Goal: Browse casually: Explore the website without a specific task or goal

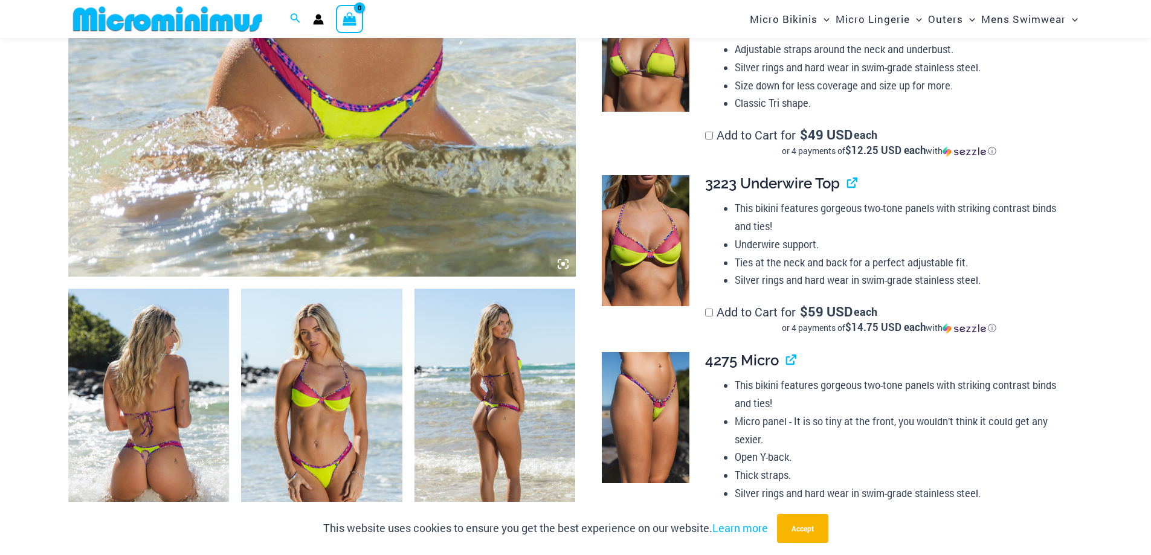
scroll to position [654, 0]
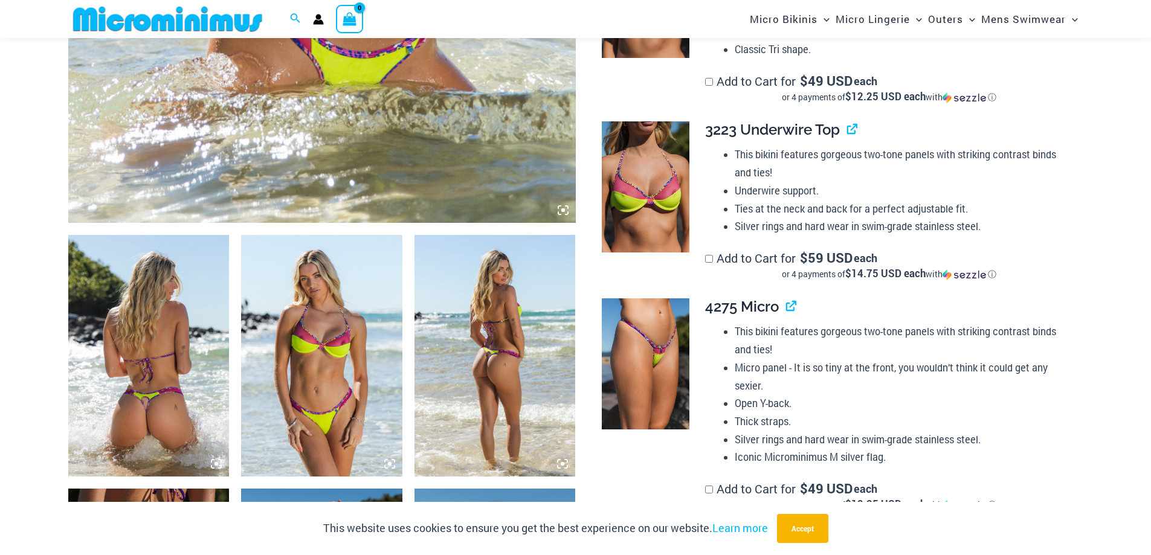
click at [137, 364] on img at bounding box center [148, 356] width 161 height 242
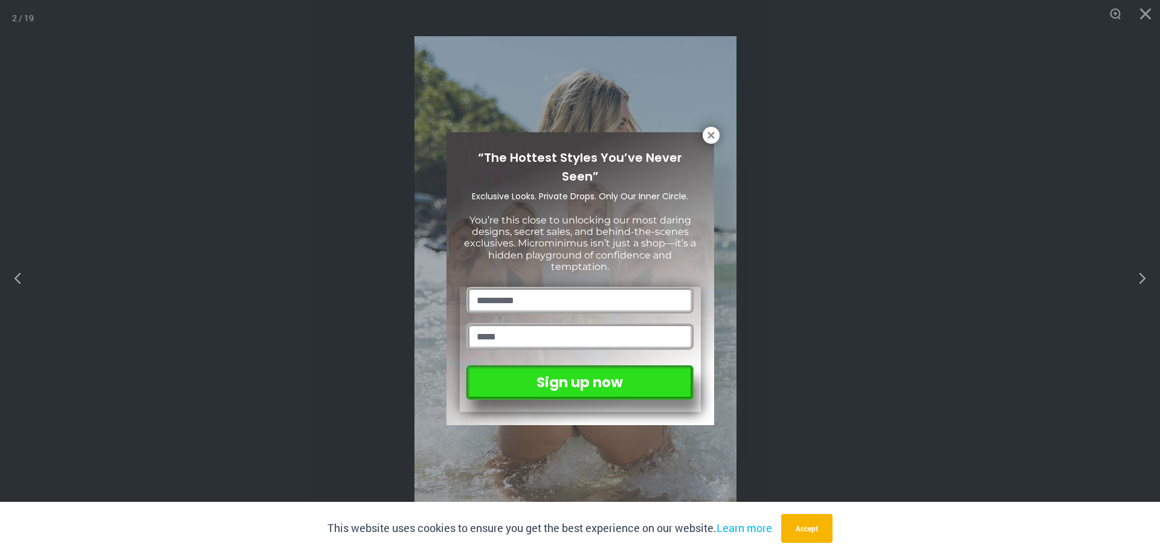
click at [1140, 280] on div "“The Hottest Styles You’ve Never Seen” Exclusive Looks. Private Drops. Only Our…" at bounding box center [580, 277] width 1160 height 555
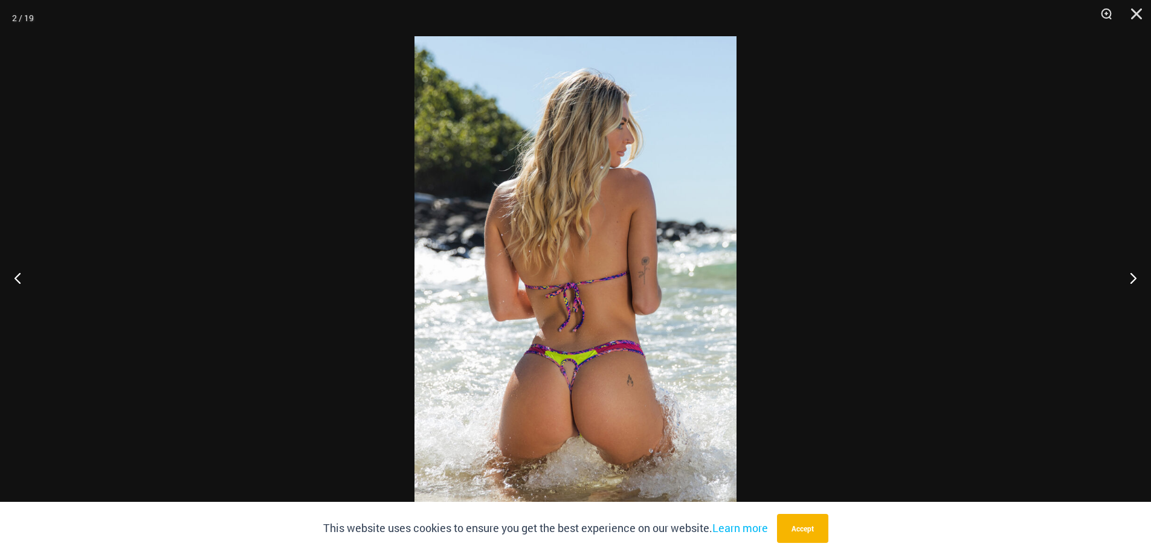
click at [1140, 279] on button "Next" at bounding box center [1128, 278] width 45 height 60
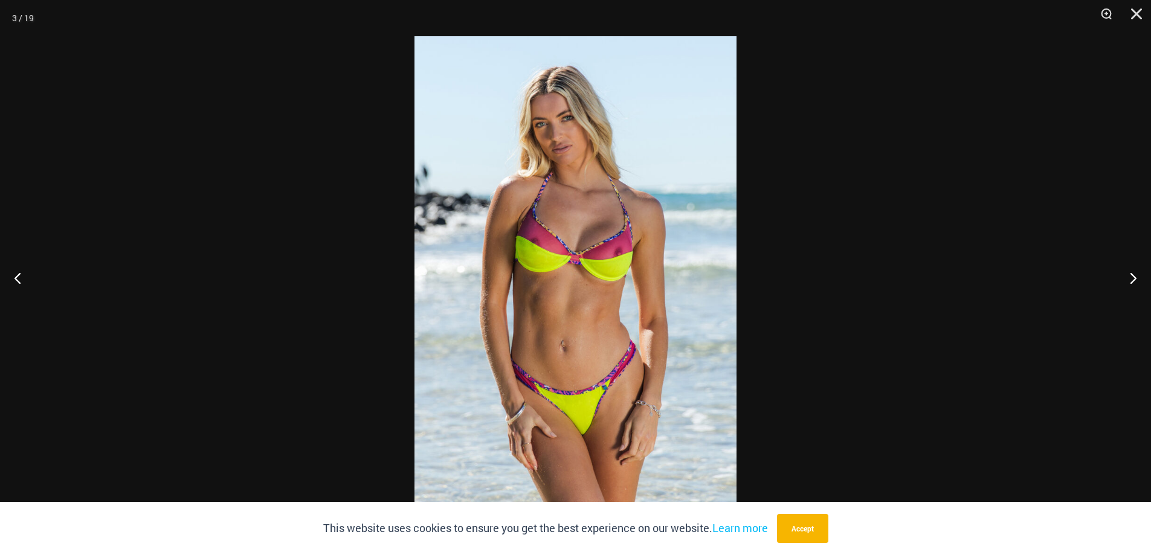
click at [1140, 279] on button "Next" at bounding box center [1128, 278] width 45 height 60
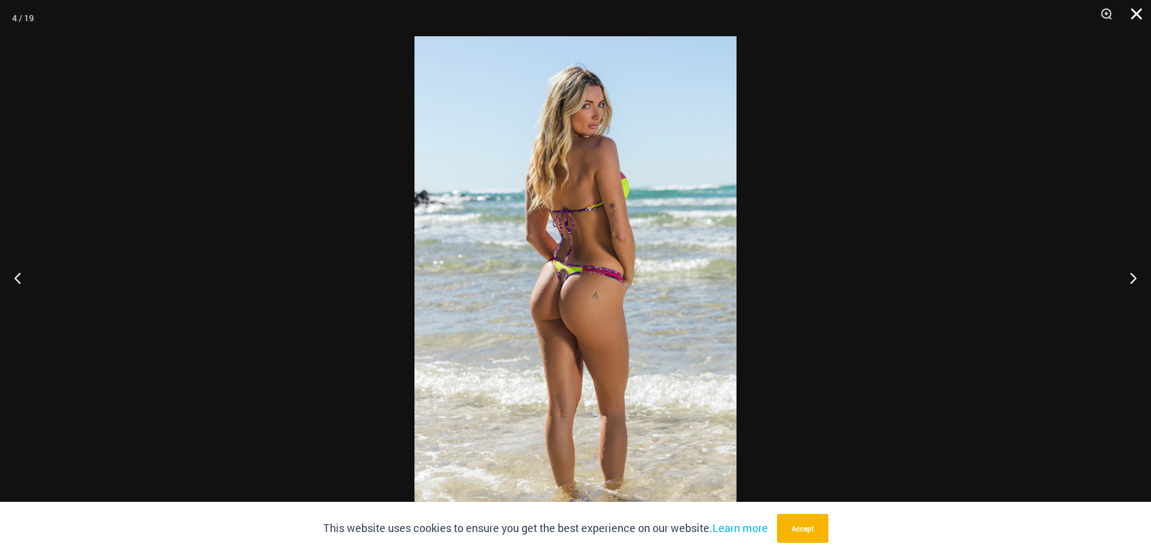
click at [1137, 13] on button "Close" at bounding box center [1132, 18] width 30 height 36
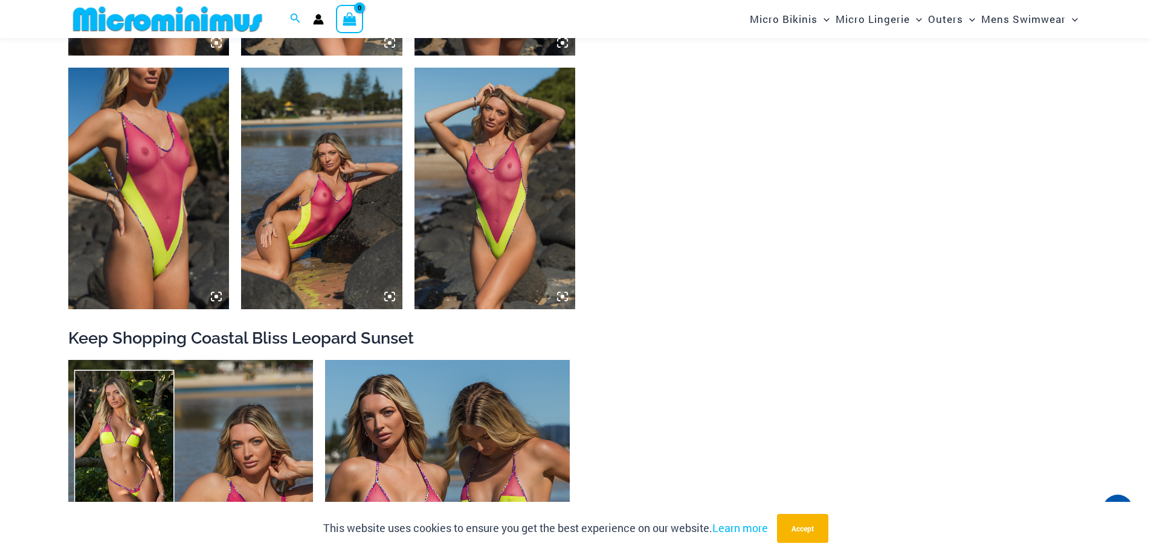
scroll to position [2044, 0]
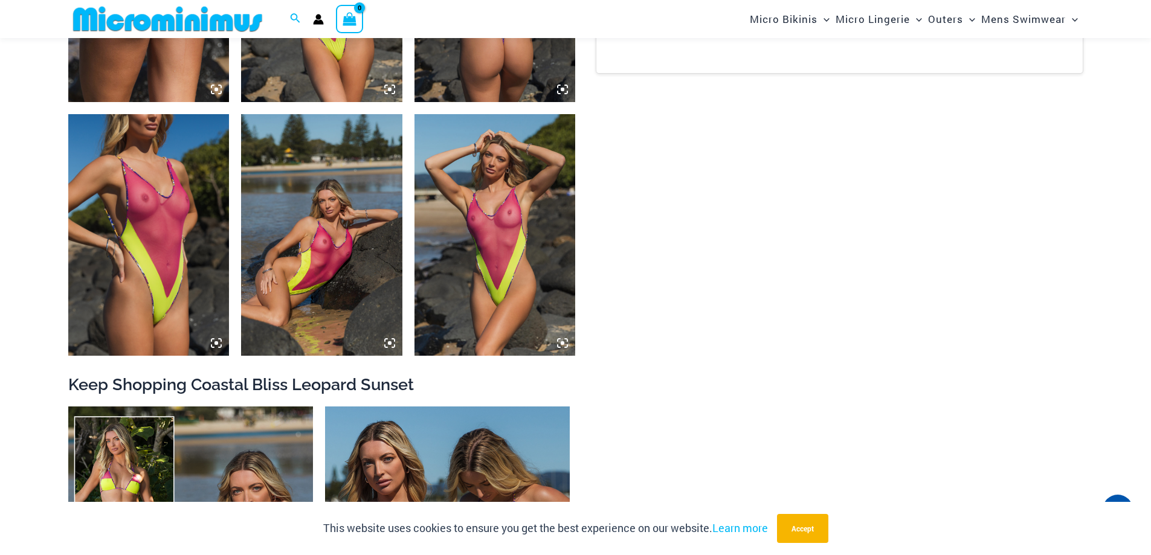
click at [496, 211] on img at bounding box center [495, 235] width 161 height 242
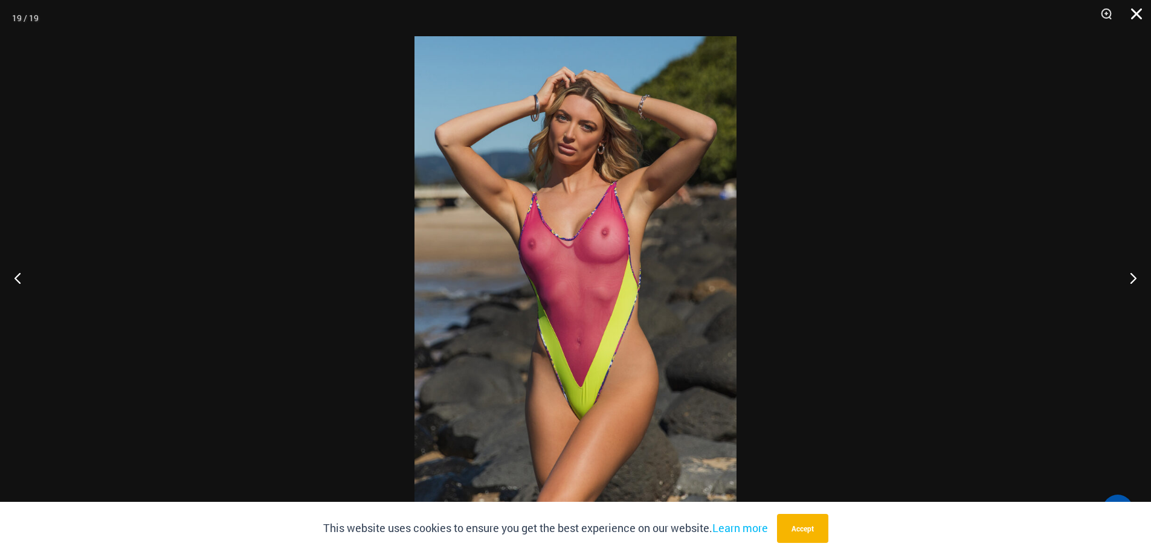
click at [1136, 11] on button "Close" at bounding box center [1132, 18] width 30 height 36
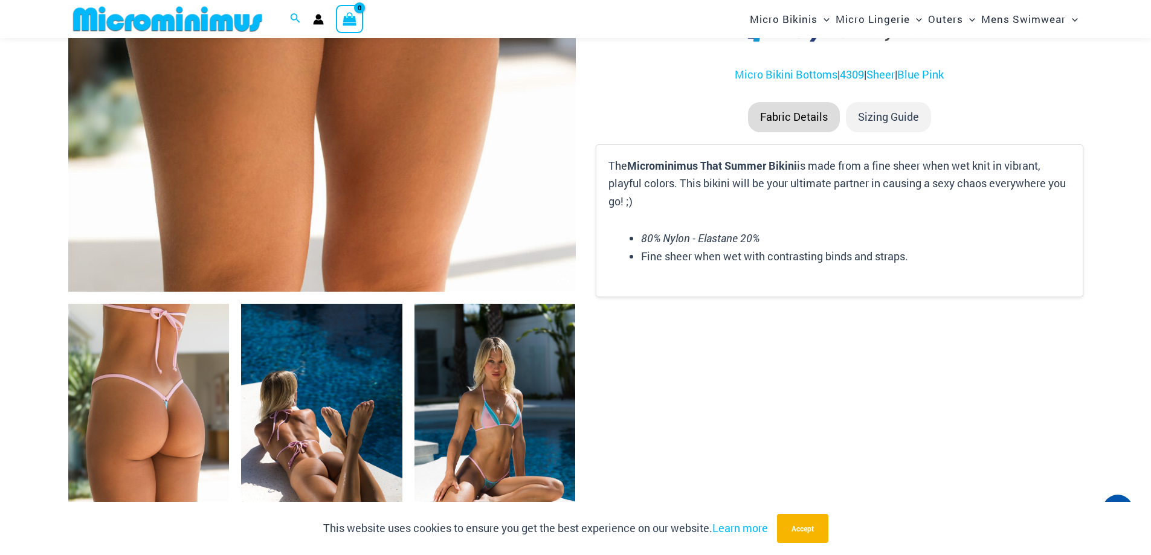
scroll to position [700, 0]
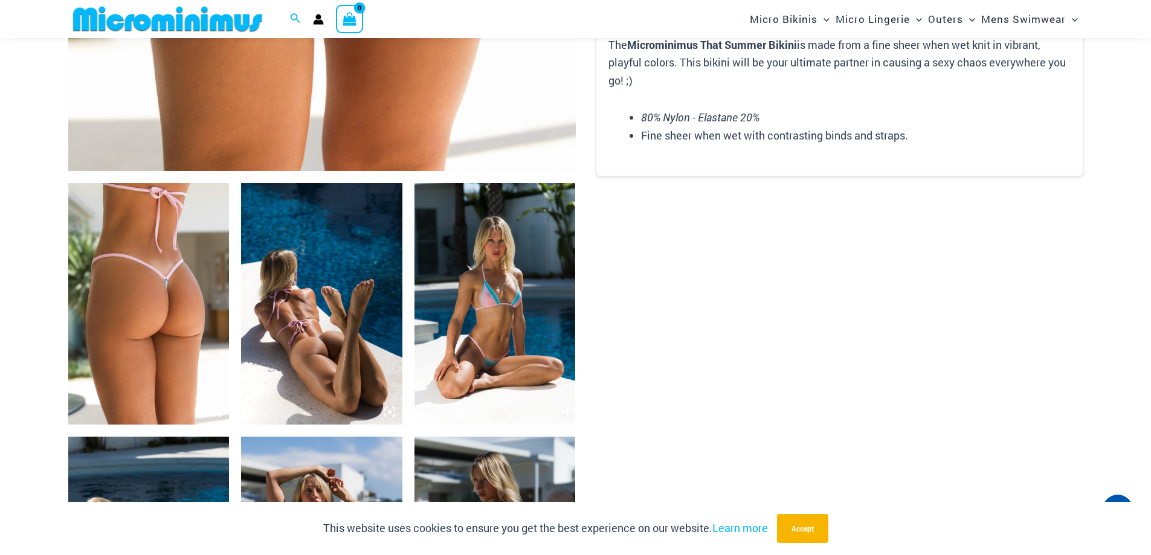
click at [170, 318] on img at bounding box center [148, 304] width 161 height 242
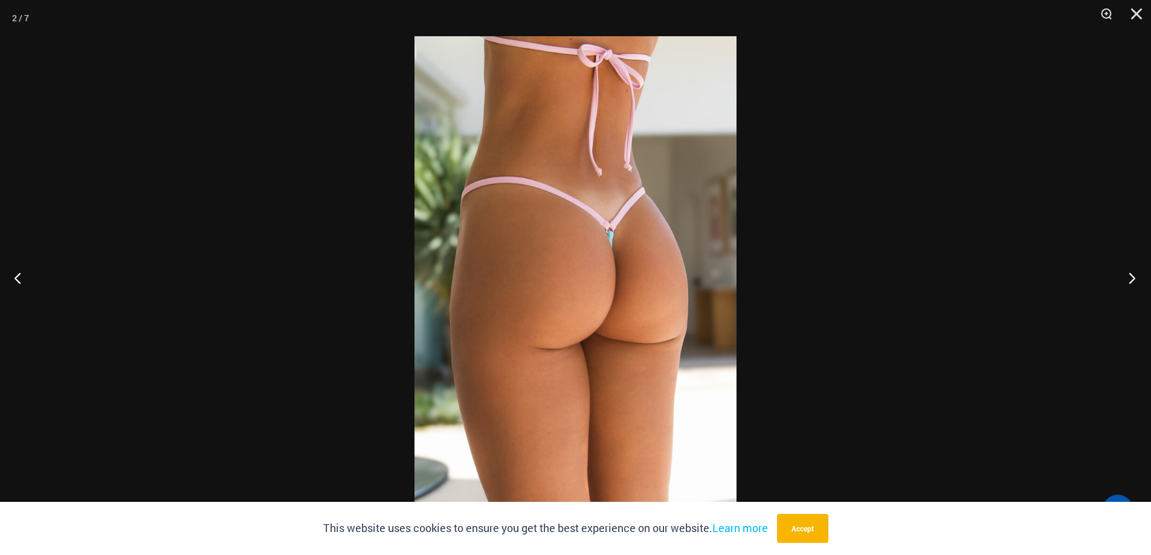
click at [1135, 276] on button "Next" at bounding box center [1128, 278] width 45 height 60
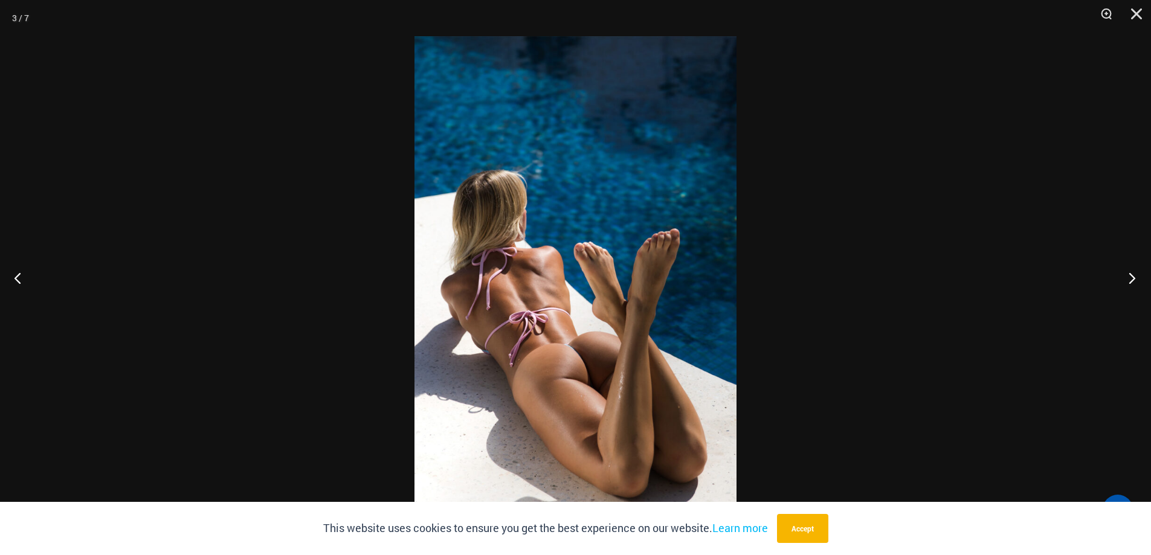
click at [1135, 276] on button "Next" at bounding box center [1128, 278] width 45 height 60
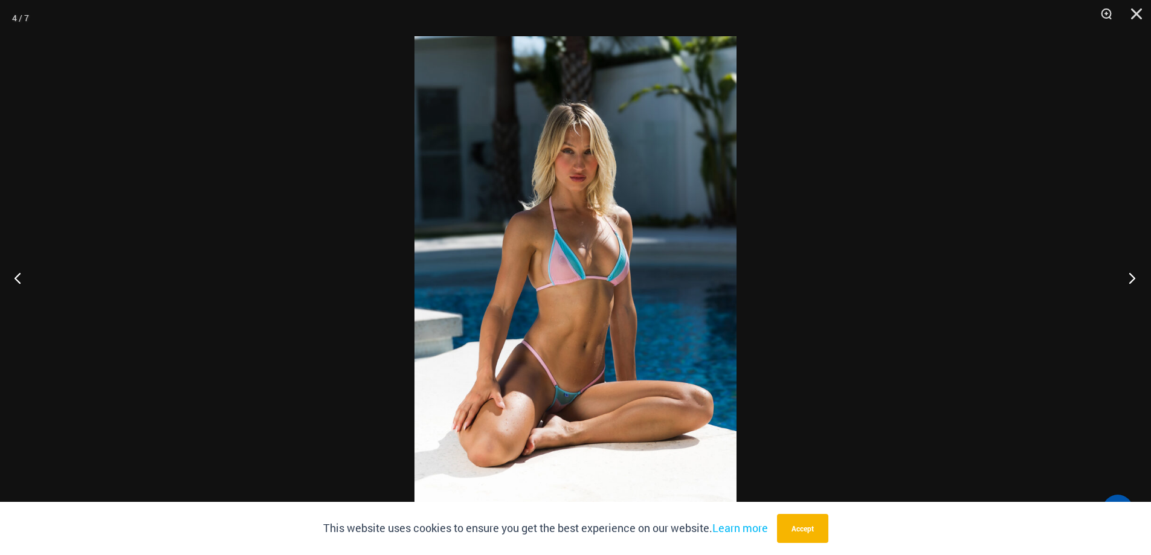
click at [1135, 276] on button "Next" at bounding box center [1128, 278] width 45 height 60
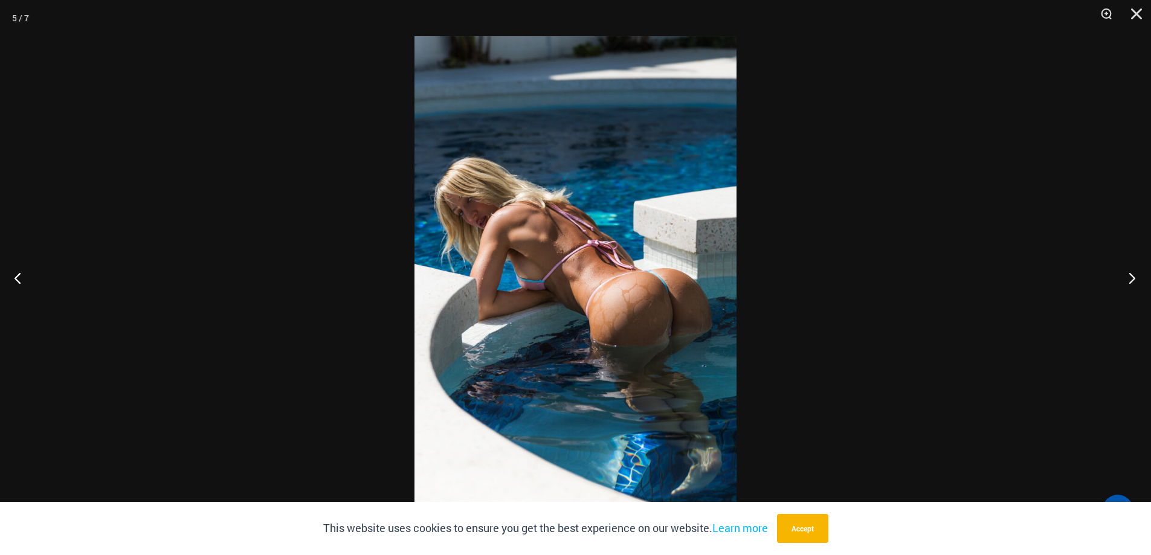
click at [1135, 276] on button "Next" at bounding box center [1128, 278] width 45 height 60
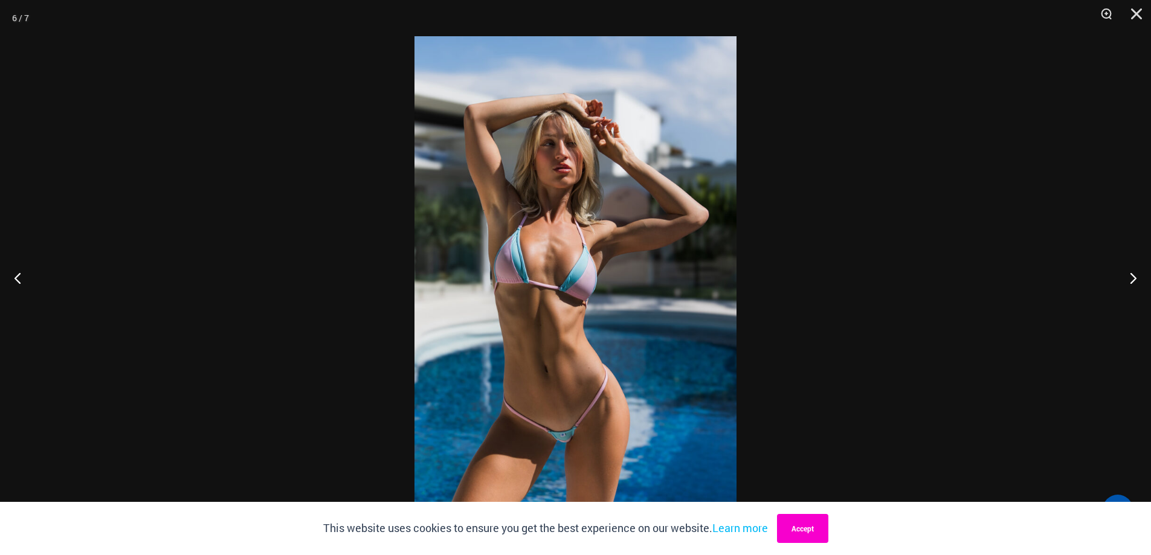
click at [802, 534] on button "Accept" at bounding box center [802, 528] width 51 height 29
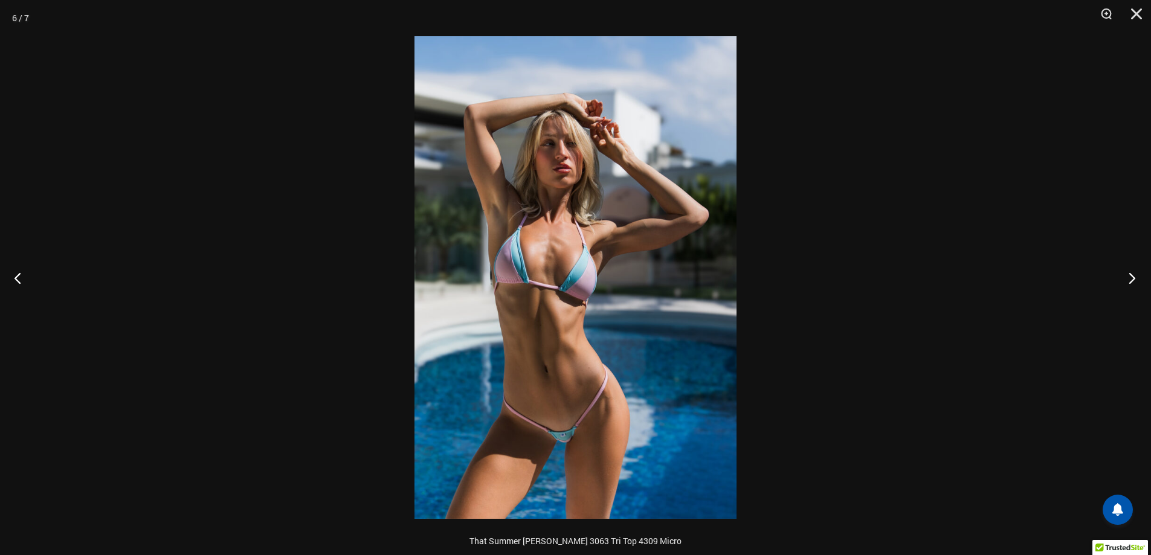
click at [1134, 277] on button "Next" at bounding box center [1128, 278] width 45 height 60
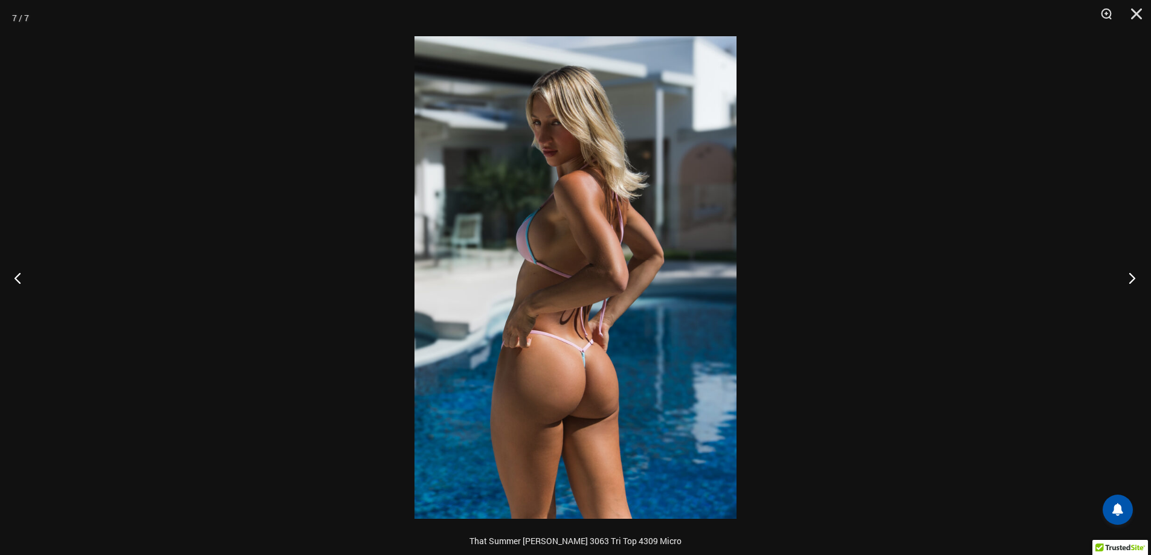
click at [1134, 277] on button "Next" at bounding box center [1128, 278] width 45 height 60
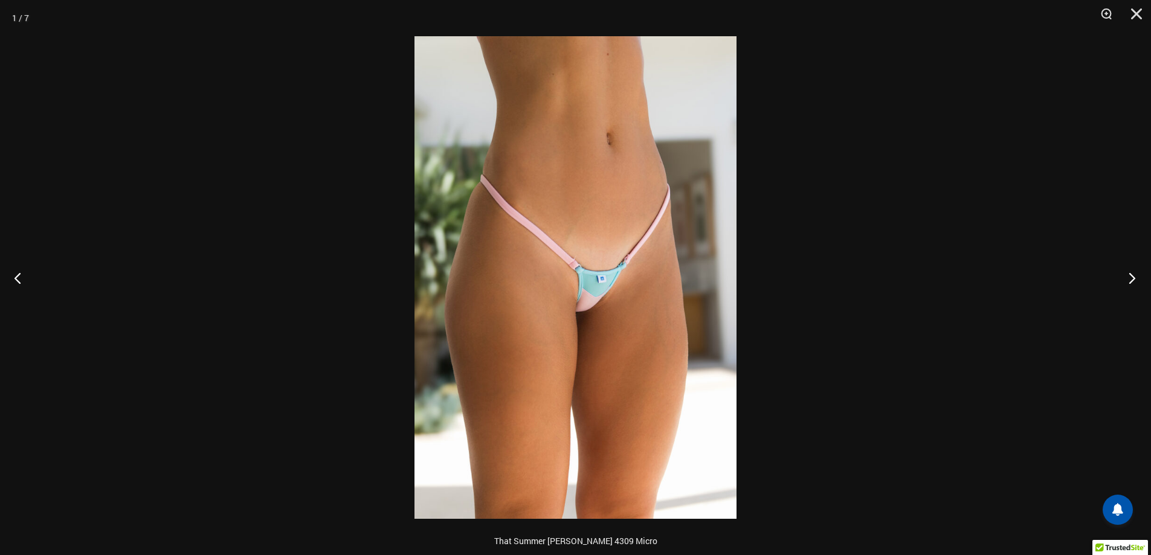
click at [1134, 277] on button "Next" at bounding box center [1128, 278] width 45 height 60
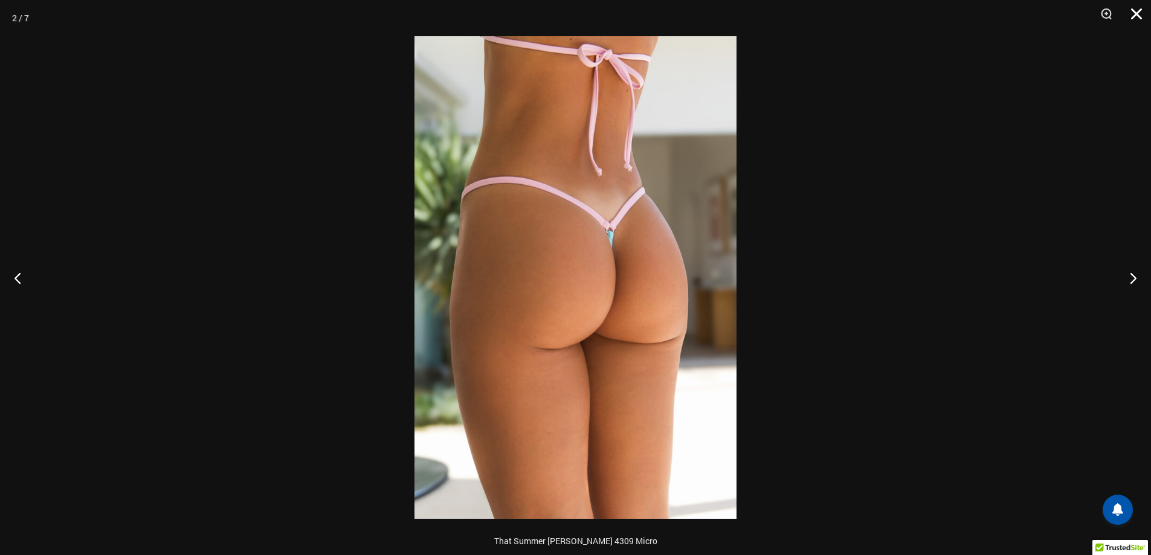
click at [1138, 11] on button "Close" at bounding box center [1132, 18] width 30 height 36
